Goal: Transaction & Acquisition: Purchase product/service

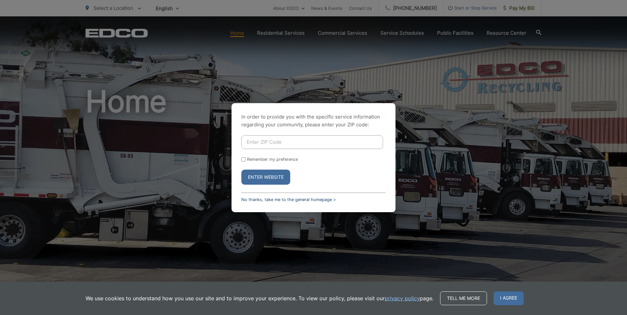
click at [262, 198] on link "No thanks, take me to the general homepage >" at bounding box center [288, 199] width 94 height 5
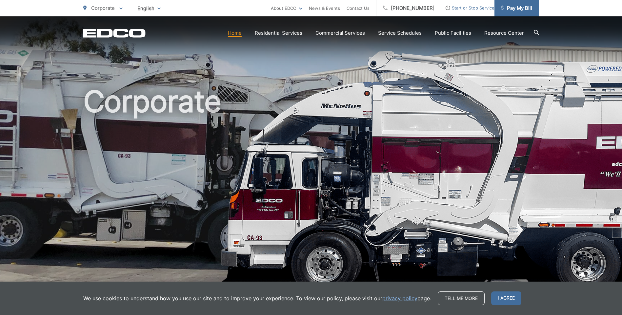
click at [516, 7] on span "Pay My Bill" at bounding box center [516, 8] width 31 height 8
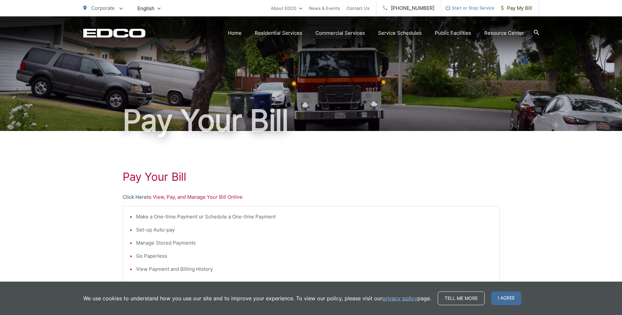
click at [130, 198] on link "Click Here" at bounding box center [135, 197] width 24 height 8
